Goal: Transaction & Acquisition: Purchase product/service

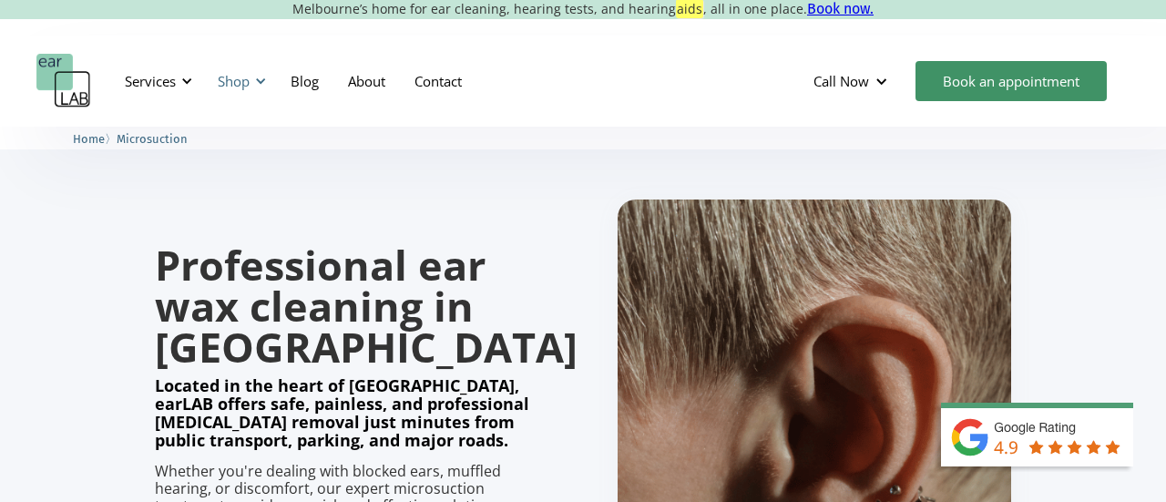
click at [260, 79] on div at bounding box center [260, 81] width 13 height 13
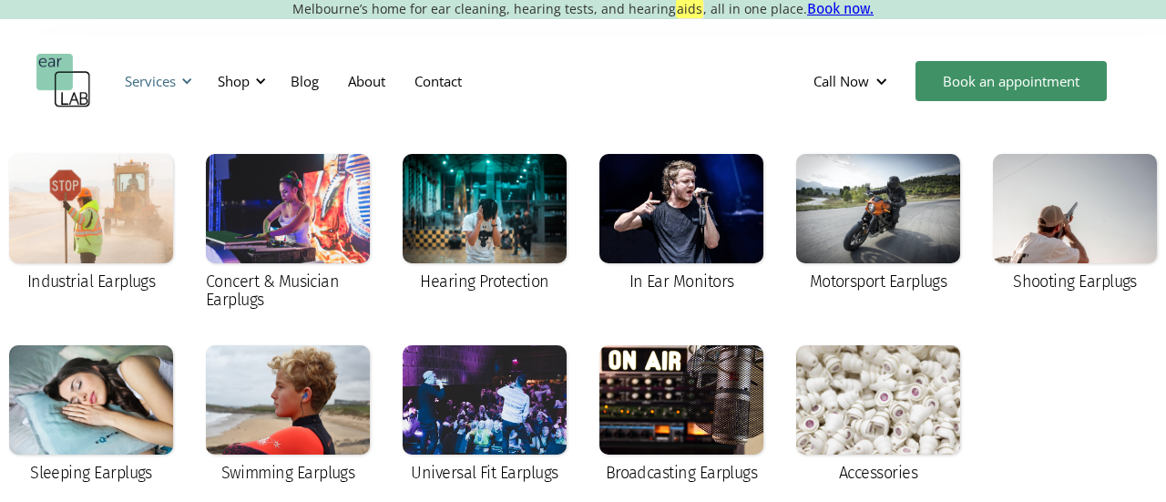
click at [189, 80] on div at bounding box center [186, 81] width 13 height 13
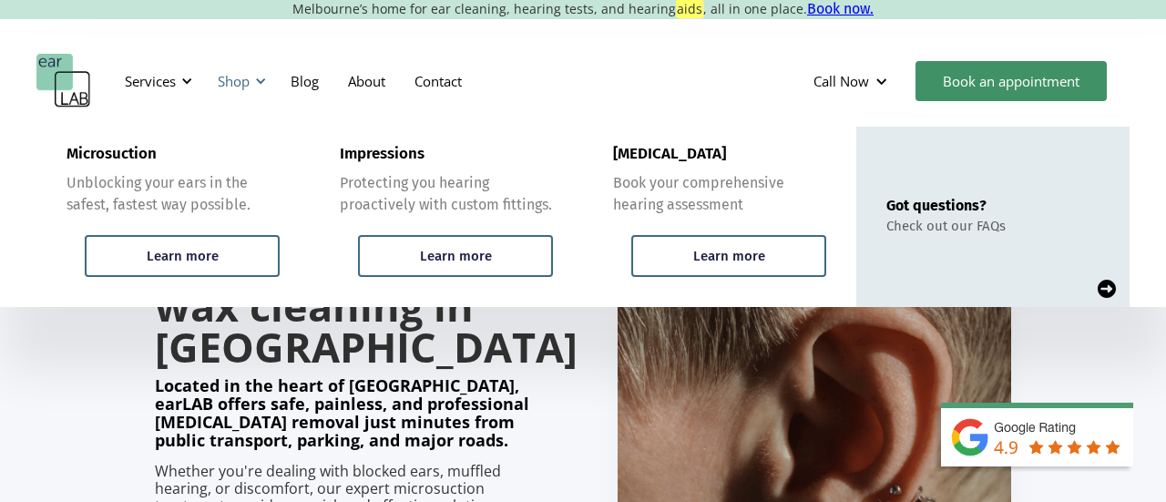
click at [263, 77] on div at bounding box center [260, 81] width 13 height 13
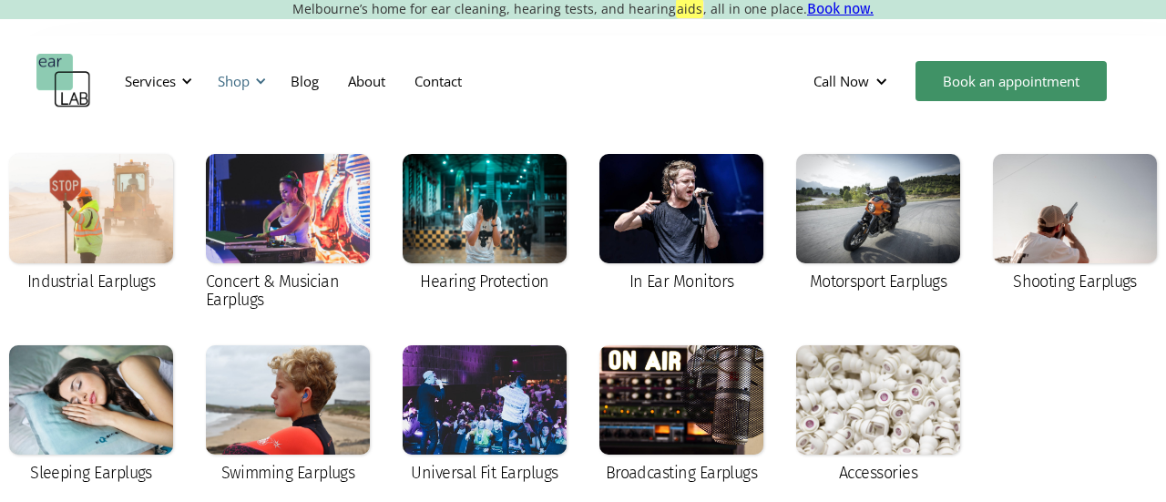
click at [241, 77] on div "Shop" at bounding box center [234, 81] width 32 height 18
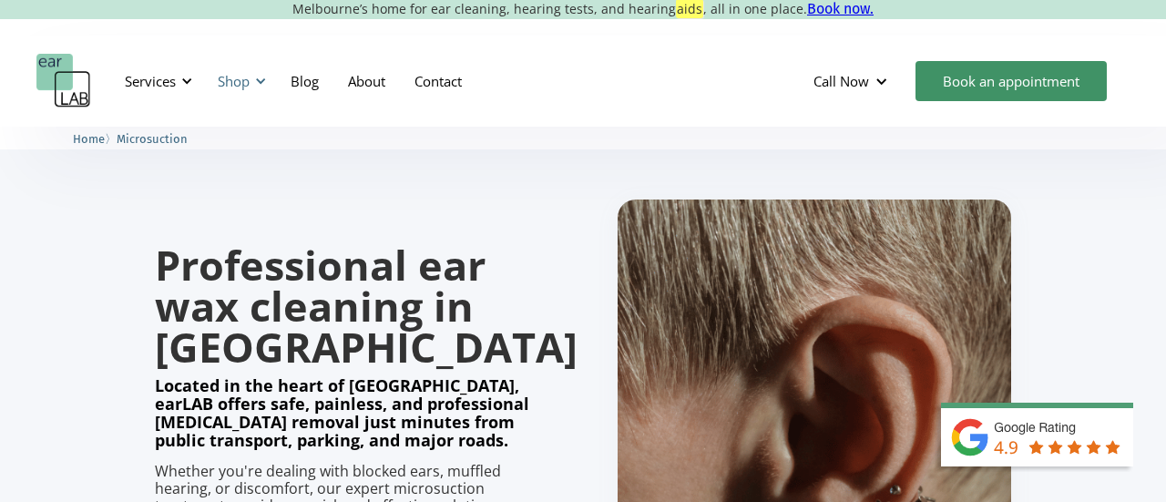
click at [236, 77] on div "Shop" at bounding box center [234, 81] width 32 height 18
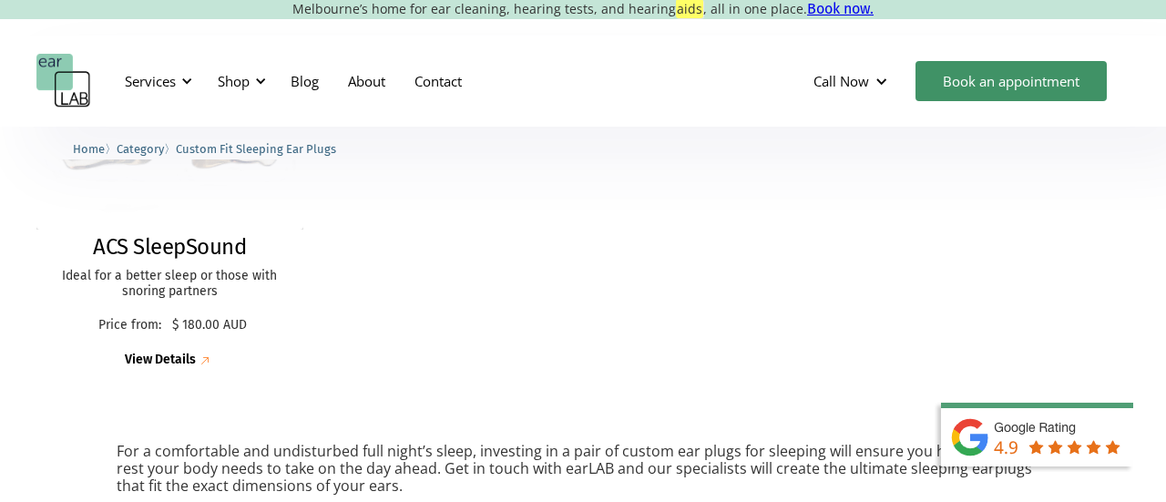
scroll to position [570, 0]
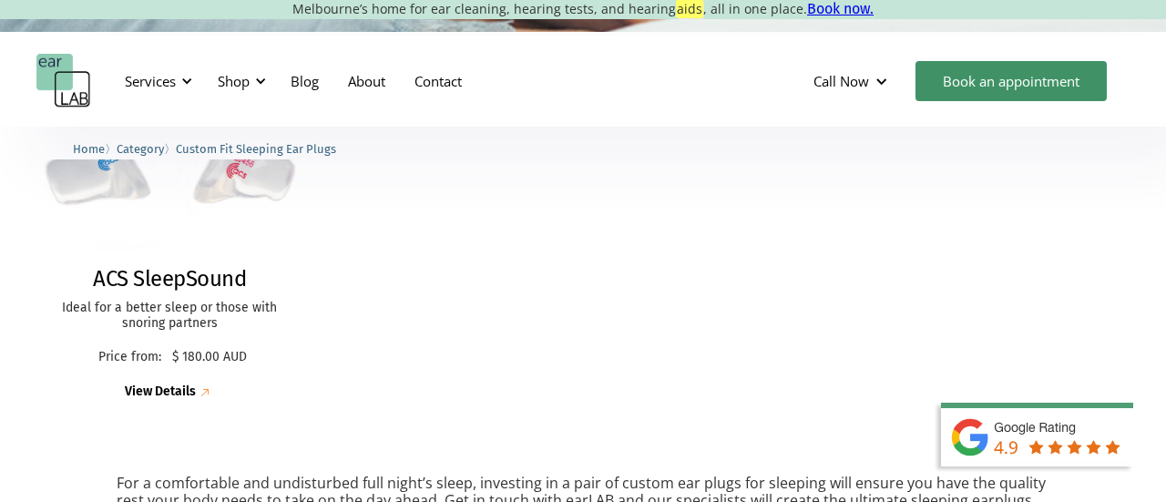
click at [175, 186] on img at bounding box center [170, 168] width 291 height 201
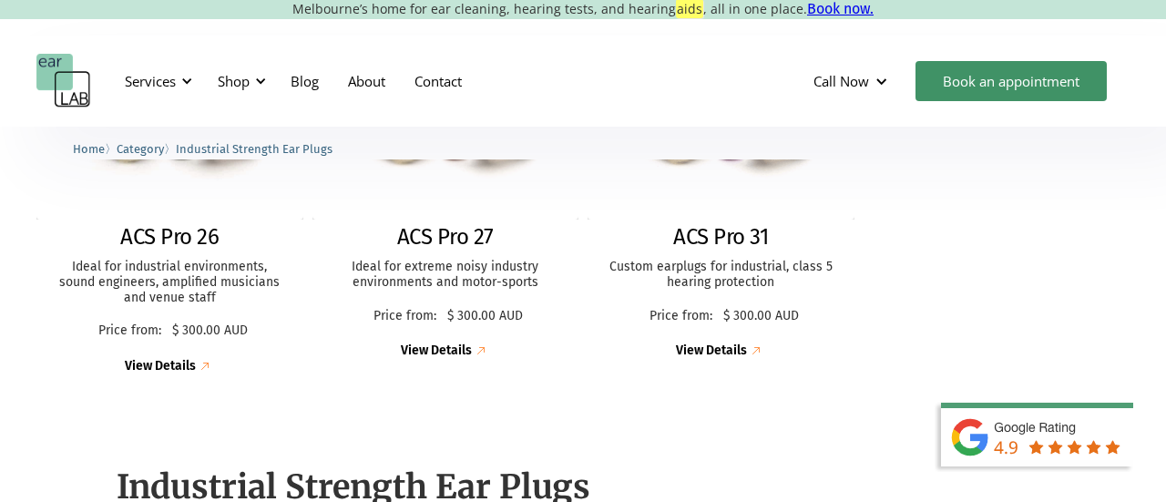
scroll to position [618, 0]
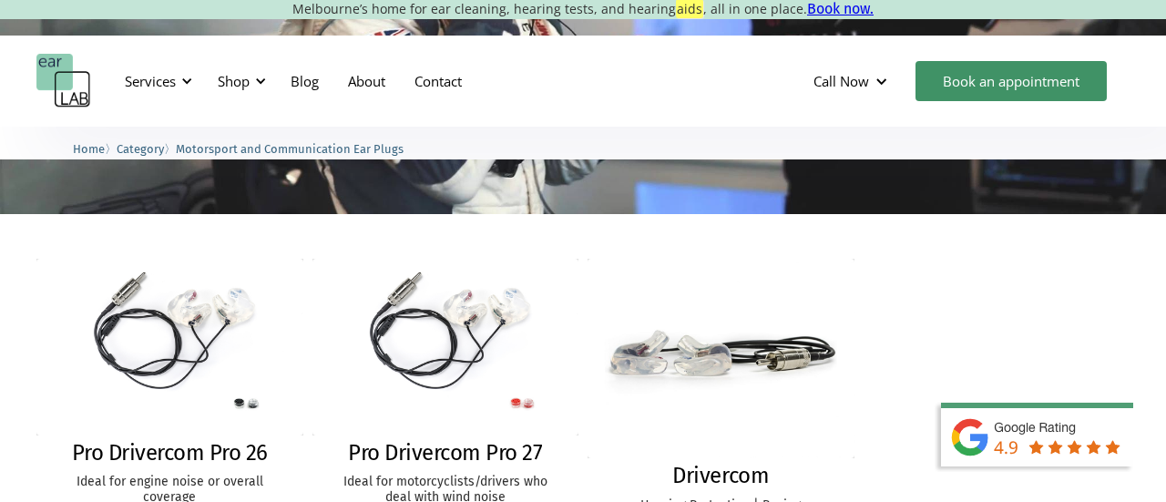
scroll to position [391, 0]
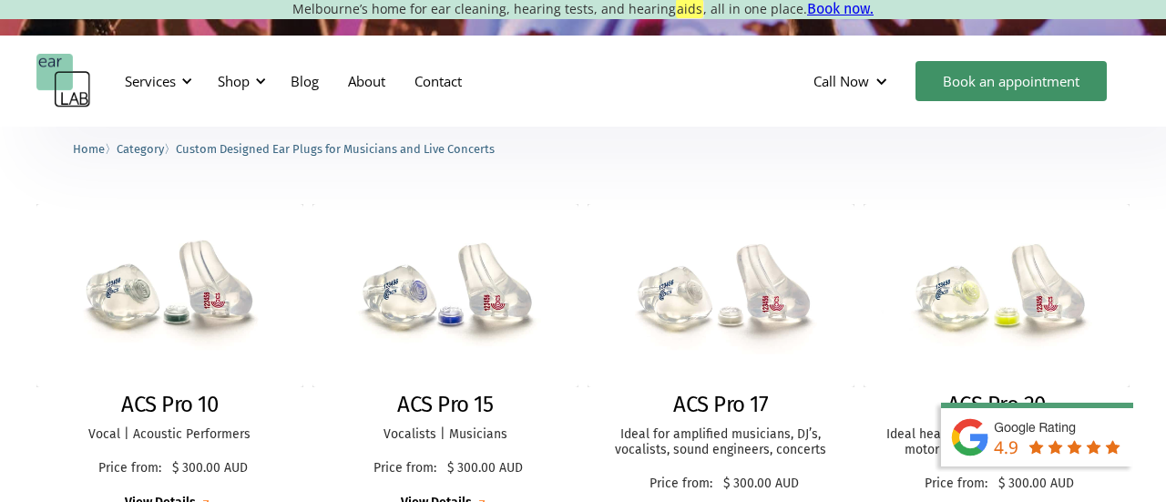
scroll to position [441, 0]
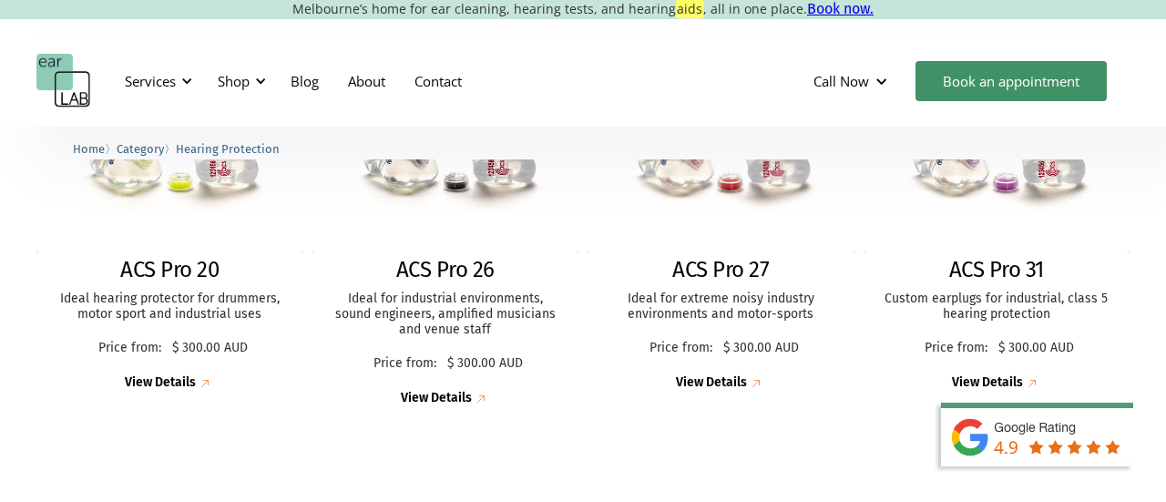
scroll to position [963, 0]
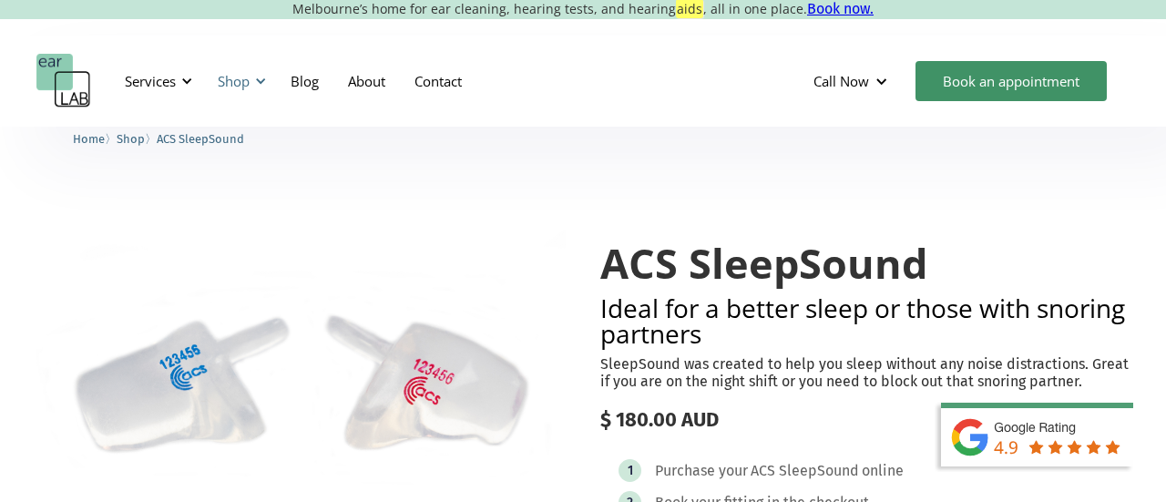
click at [252, 88] on div "Shop" at bounding box center [239, 81] width 65 height 55
